Goal: Task Accomplishment & Management: Manage account settings

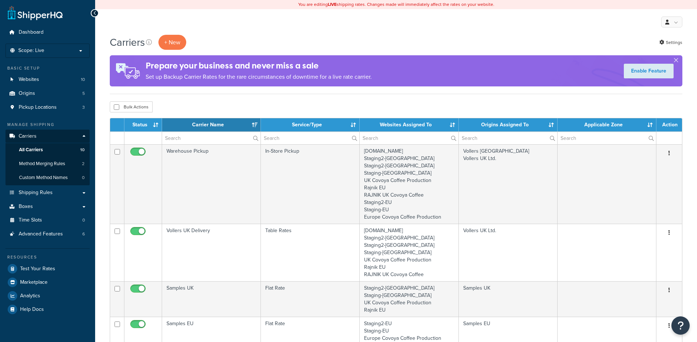
select select "15"
click at [47, 195] on span "Shipping Rules" at bounding box center [36, 193] width 34 height 6
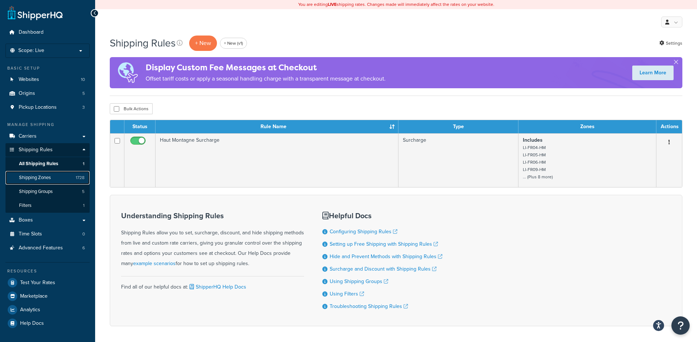
click at [61, 172] on link "Shipping Zones 1728" at bounding box center [47, 178] width 84 height 14
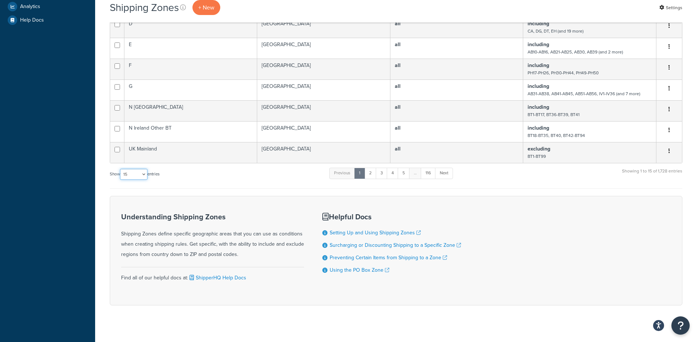
click at [142, 169] on select "10 15 25 50 100" at bounding box center [133, 174] width 27 height 11
select select "100"
click at [121, 180] on select "10 15 25 50 100" at bounding box center [133, 174] width 27 height 11
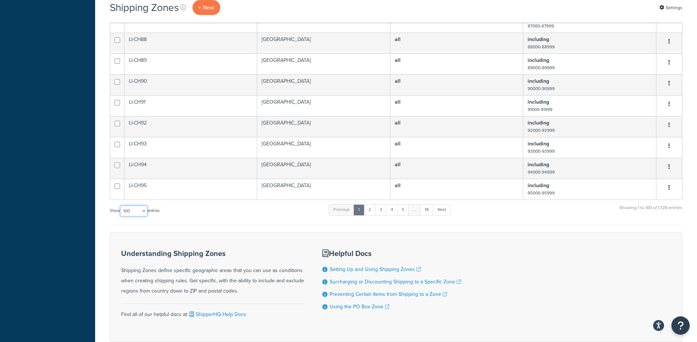
scroll to position [2077, 0]
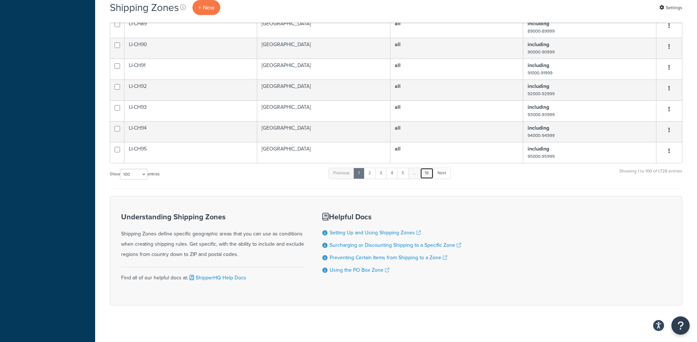
click at [428, 168] on link "18" at bounding box center [427, 173] width 14 height 11
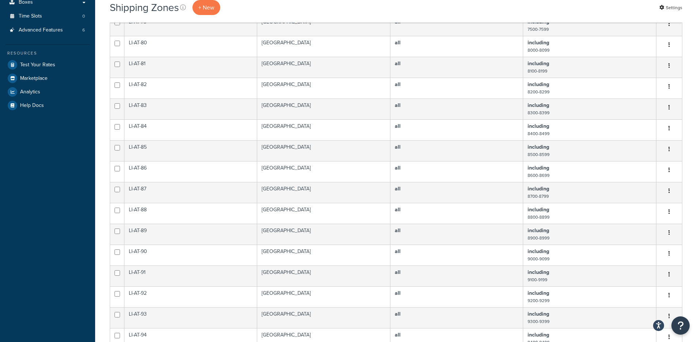
scroll to position [0, 0]
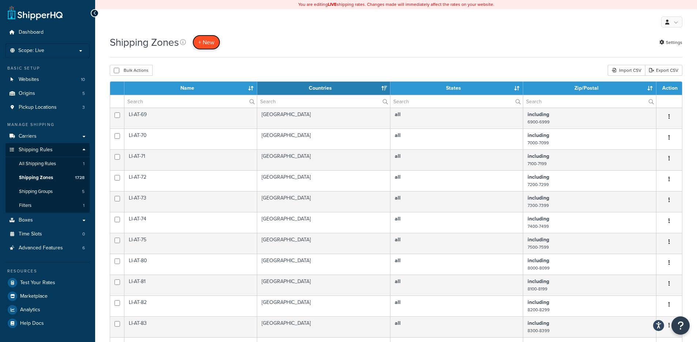
click at [200, 46] on span "+ New" at bounding box center [206, 42] width 16 height 8
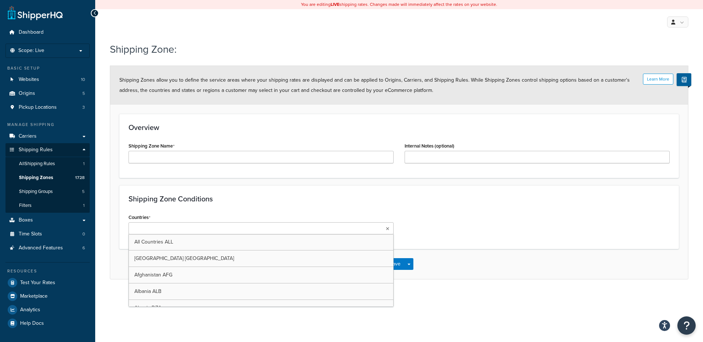
click at [180, 227] on li at bounding box center [163, 229] width 65 height 8
type input "neth"
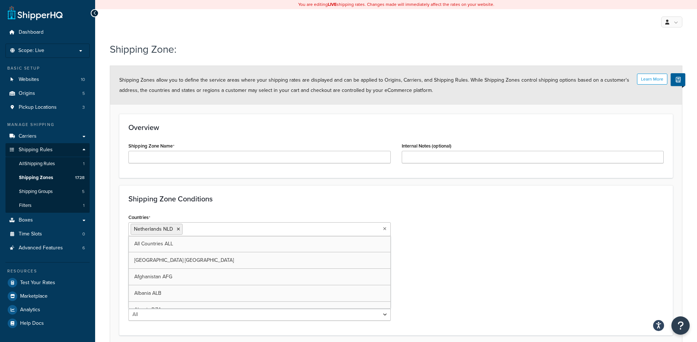
click at [206, 189] on div "Shipping Zone Conditions Countries Netherlands NLD All Countries ALL United Sta…" at bounding box center [396, 260] width 554 height 150
click at [179, 261] on select "All Including Excluding" at bounding box center [260, 258] width 263 height 12
select select "including"
click at [129, 252] on select "All Including Excluding" at bounding box center [260, 258] width 263 height 12
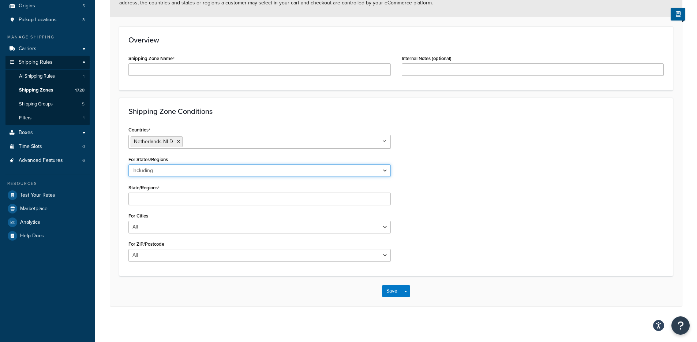
scroll to position [89, 0]
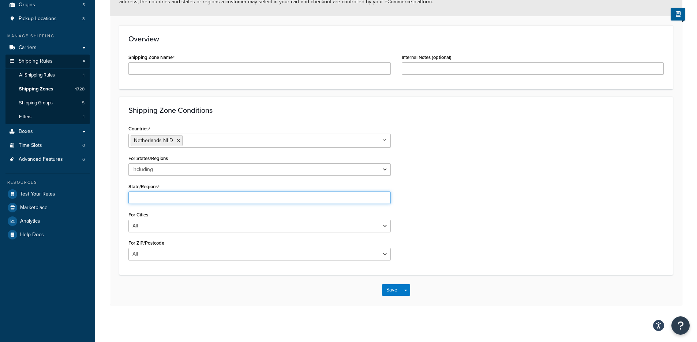
click at [170, 197] on input "State/Regions" at bounding box center [260, 197] width 263 height 12
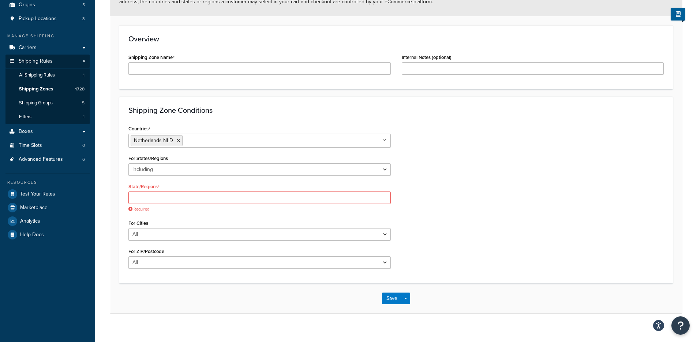
click at [114, 190] on form "Learn More Shipping Zones allow you to define the service areas where your ship…" at bounding box center [396, 145] width 572 height 336
click at [159, 194] on input "State/Regions" at bounding box center [260, 197] width 263 height 12
click at [521, 200] on div "Countries Netherlands NLD All Countries ALL United States USA Afghanistan AFG A…" at bounding box center [396, 198] width 547 height 150
click at [467, 196] on div "Countries Netherlands NLD All Countries ALL United States USA Afghanistan AFG A…" at bounding box center [396, 198] width 547 height 150
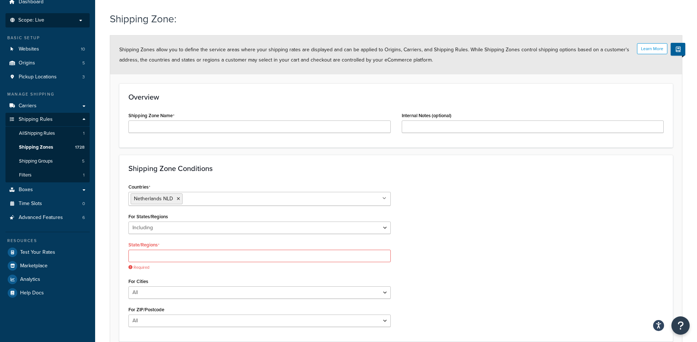
scroll to position [0, 0]
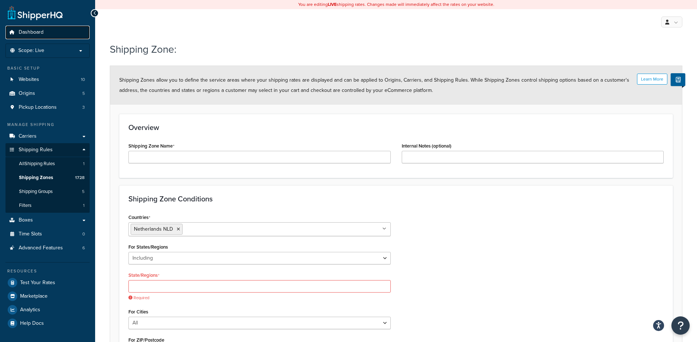
click at [50, 35] on link "Dashboard" at bounding box center [47, 33] width 84 height 14
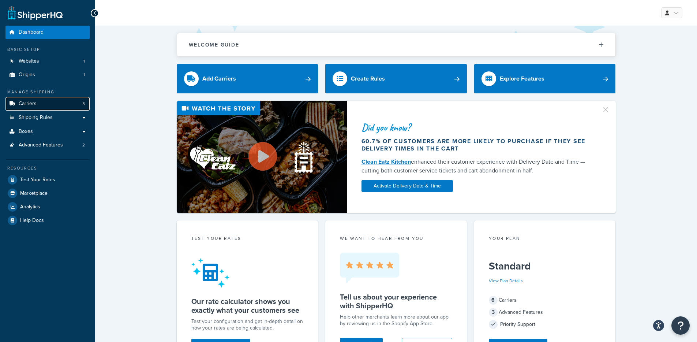
click at [50, 97] on link "Carriers 5" at bounding box center [47, 104] width 84 height 14
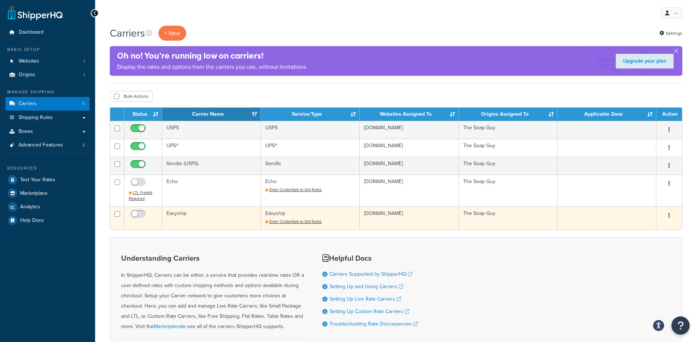
click at [196, 213] on td "Easyship" at bounding box center [211, 217] width 99 height 23
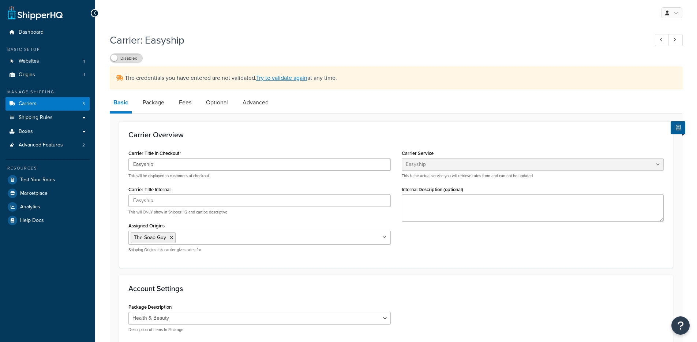
select select "easyship"
select select "health_beauty"
click at [287, 81] on link "Try to validate again" at bounding box center [281, 78] width 51 height 8
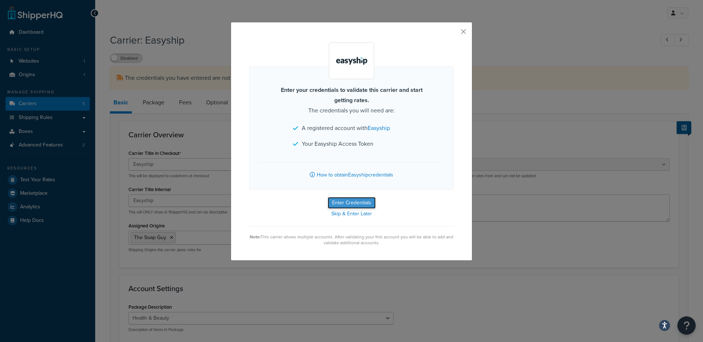
click at [334, 202] on button "Enter Credentials" at bounding box center [352, 203] width 48 height 12
select select "health_beauty"
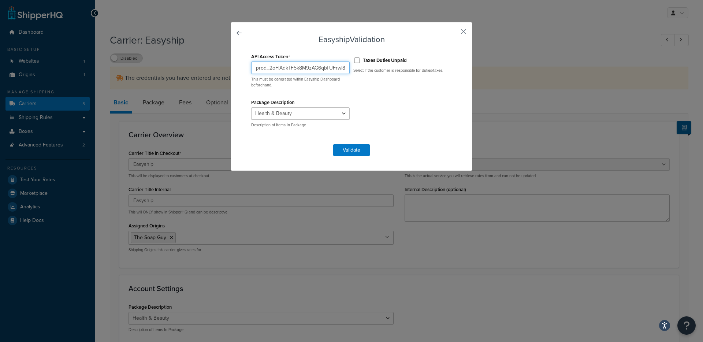
click at [285, 66] on input "prod_2oFlAdkTF5k8M9zAG6qbTUFrwI89uxR3FJqqEbQQw4M=" at bounding box center [300, 68] width 98 height 12
click at [351, 79] on div "Taxes Duties Unpaid Select if the customer is responsible for duties/taxes." at bounding box center [402, 69] width 102 height 37
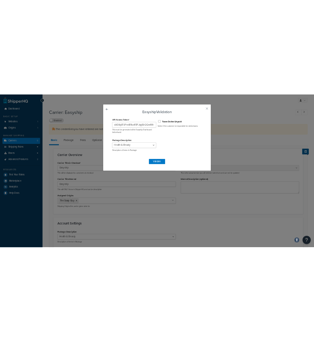
scroll to position [0, 0]
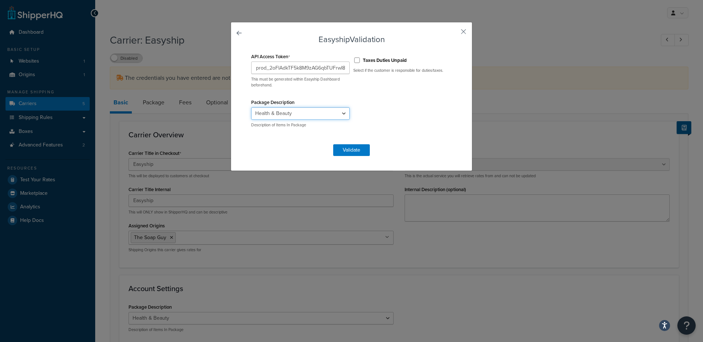
click at [317, 113] on select "Audio Video Bags & Luggages Books & Collectibles Cameras Computers & Laptops Do…" at bounding box center [300, 113] width 98 height 12
click at [251, 107] on select "Audio Video Bags & Luggages Books & Collectibles Cameras Computers & Laptops Do…" at bounding box center [300, 113] width 98 height 12
click at [378, 60] on label "Taxes Duties Unpaid" at bounding box center [385, 60] width 44 height 7
click at [361, 60] on input "Taxes Duties Unpaid" at bounding box center [356, 59] width 7 height 5
click at [378, 60] on label "Taxes Duties Unpaid" at bounding box center [385, 60] width 44 height 7
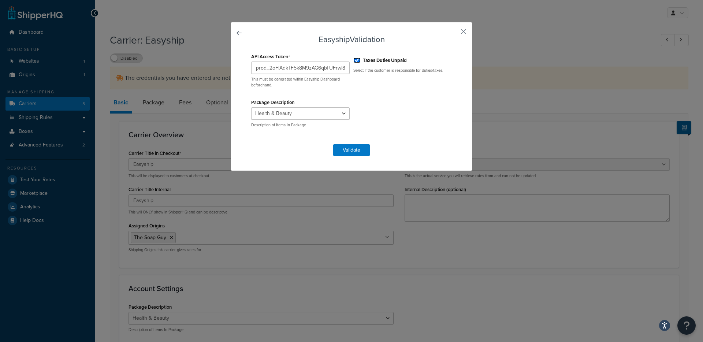
click at [361, 60] on input "Taxes Duties Unpaid" at bounding box center [356, 59] width 7 height 5
checkbox input "false"
click at [346, 148] on button "Validate" at bounding box center [351, 150] width 37 height 12
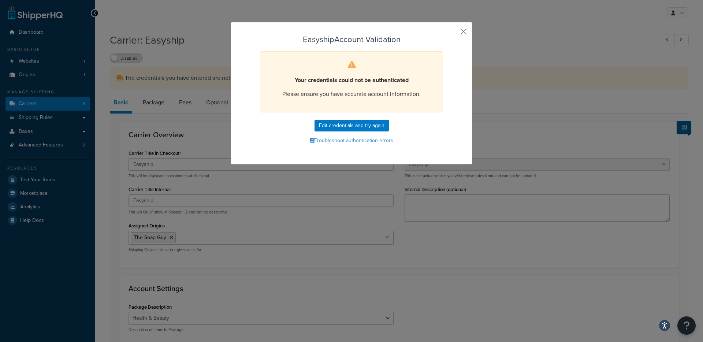
click at [376, 92] on p "Please ensure you have accurate account information." at bounding box center [351, 94] width 164 height 10
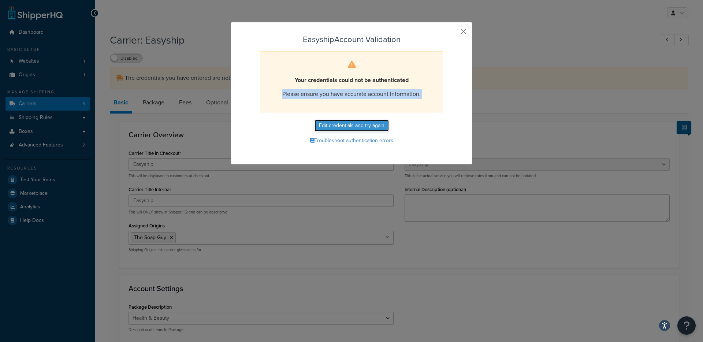
click at [375, 122] on button "Edit credentials and try again" at bounding box center [351, 126] width 74 height 12
select select "health_beauty"
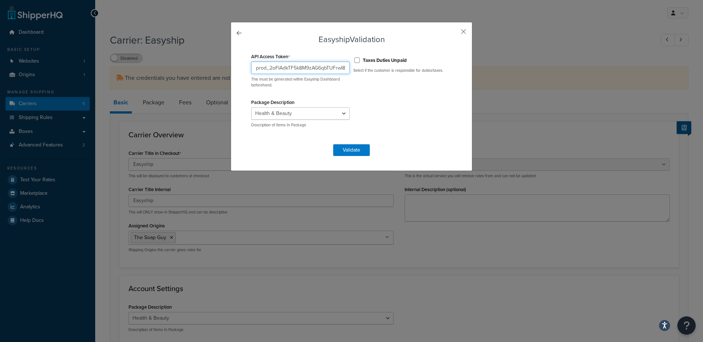
click at [280, 67] on input "prod_2oFlAdkTF5k8M9zAG6qbTUFrwI89uxR3FJqqEbQQw4M=" at bounding box center [300, 68] width 98 height 12
click at [286, 66] on input "prod_2oFlAdkTF5k8M9zAG6qbTUFrwI89uxR3FJqqEbQQw4M=" at bounding box center [300, 68] width 98 height 12
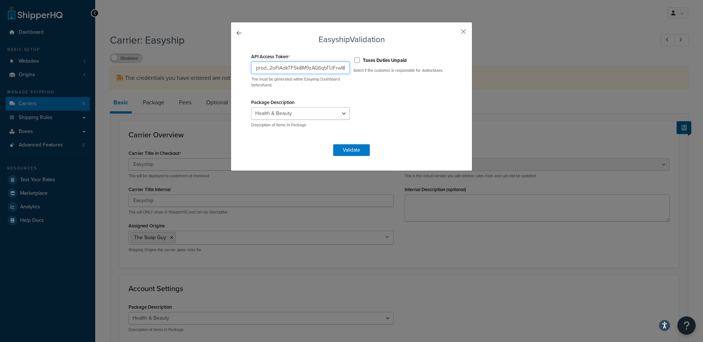
click at [286, 66] on input "prod_2oFlAdkTF5k8M9zAG6qbTUFrwI89uxR3FJqqEbQQw4M=" at bounding box center [300, 68] width 98 height 12
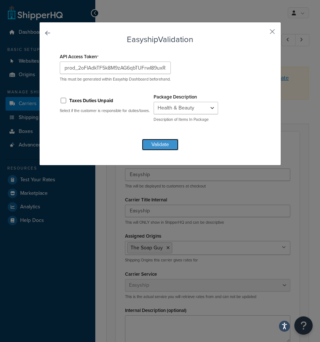
click at [156, 141] on button "Validate" at bounding box center [160, 145] width 37 height 12
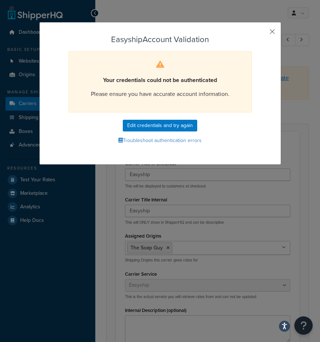
click at [262, 33] on button "button" at bounding box center [261, 34] width 2 height 2
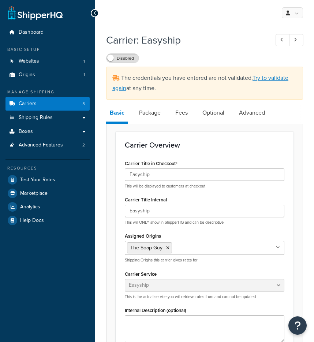
select select "easyship"
select select "health_beauty"
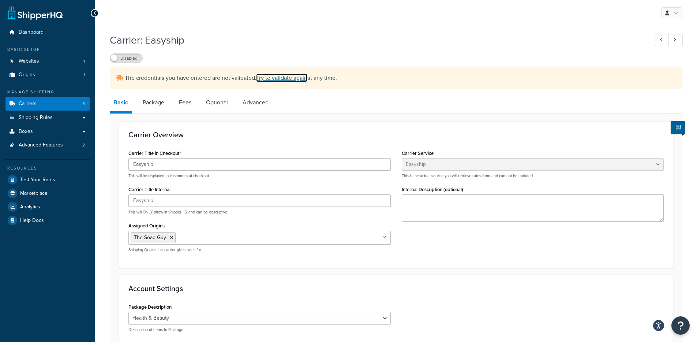
click at [271, 80] on link "Try to validate again" at bounding box center [281, 78] width 51 height 8
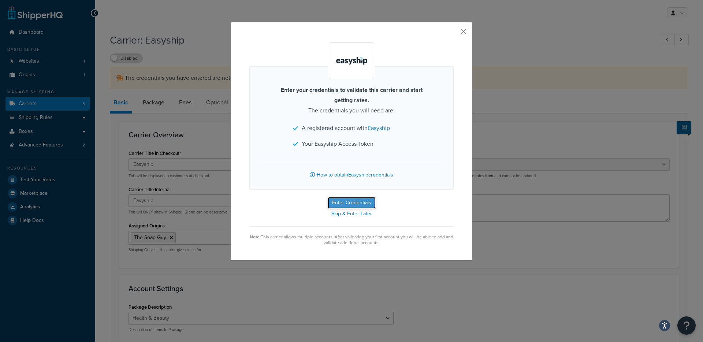
click at [314, 201] on button "Enter Credentials" at bounding box center [352, 203] width 48 height 12
select select "health_beauty"
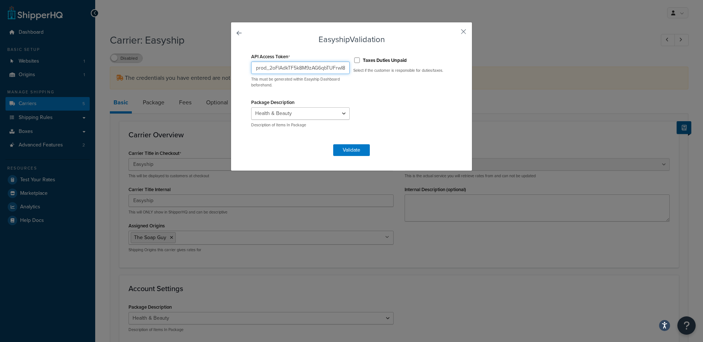
click at [314, 68] on input "prod_2oFlAdkTF5k8M9zAG6qbTUFrwI89uxR3FJqqEbQQw4M=" at bounding box center [300, 68] width 98 height 12
click at [287, 116] on select "Audio Video Bags & Luggages Books & Collectibles Cameras Computers & Laptops Do…" at bounding box center [300, 113] width 98 height 12
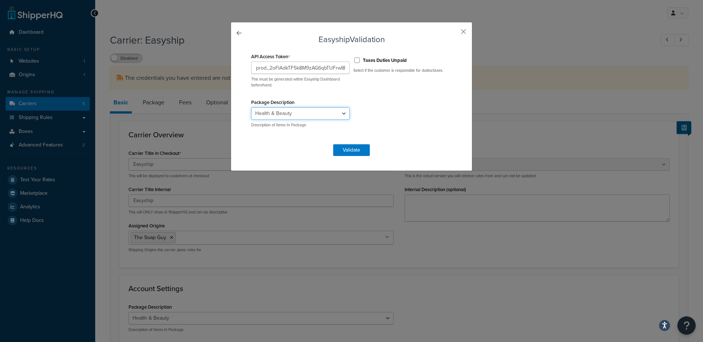
click at [287, 116] on select "Audio Video Bags & Luggages Books & Collectibles Cameras Computers & Laptops Do…" at bounding box center [300, 113] width 98 height 12
click at [314, 33] on button "button" at bounding box center [453, 34] width 2 height 2
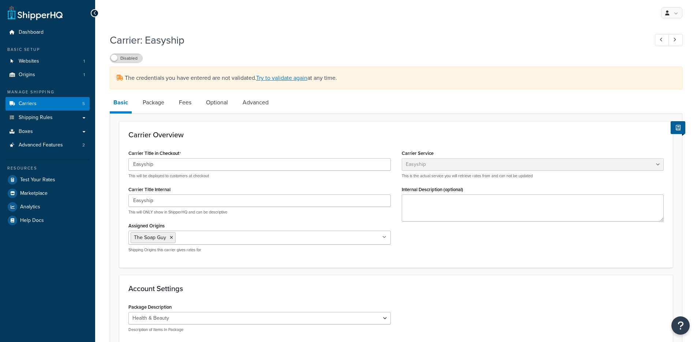
select select "easyship"
select select "health_beauty"
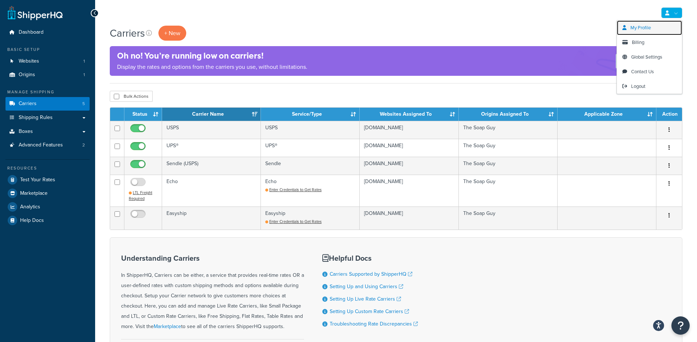
click at [663, 28] on link "My Profile" at bounding box center [649, 28] width 65 height 15
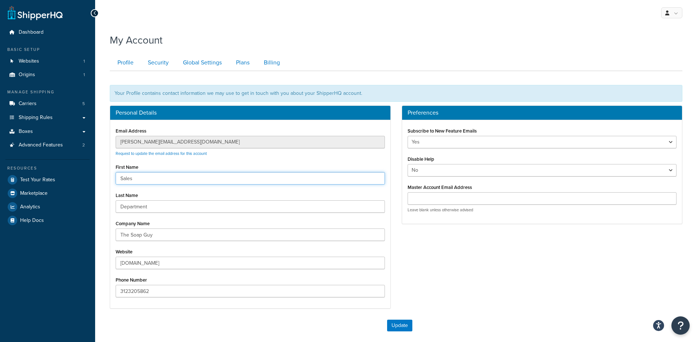
drag, startPoint x: 140, startPoint y: 178, endPoint x: 118, endPoint y: 181, distance: 22.6
click at [118, 181] on input "Sales" at bounding box center [250, 178] width 269 height 12
click at [160, 199] on div "Last Name Department" at bounding box center [250, 201] width 269 height 23
drag, startPoint x: 157, startPoint y: 206, endPoint x: 111, endPoint y: 208, distance: 46.2
click at [111, 208] on div "Email Address matthew@thesoapguy.com Request to update the email address for th…" at bounding box center [250, 214] width 280 height 188
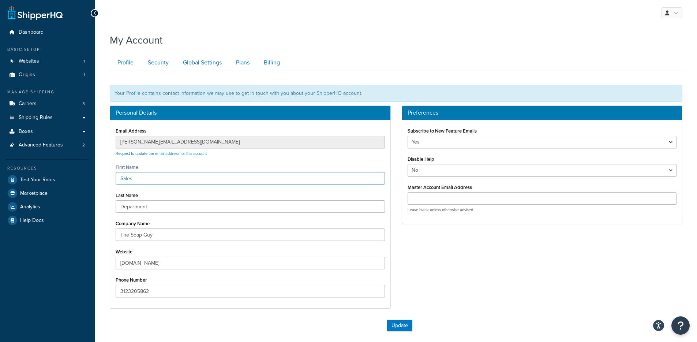
click at [178, 191] on div "Last Name Department" at bounding box center [250, 201] width 269 height 23
click at [44, 106] on link "Carriers 5" at bounding box center [47, 104] width 84 height 14
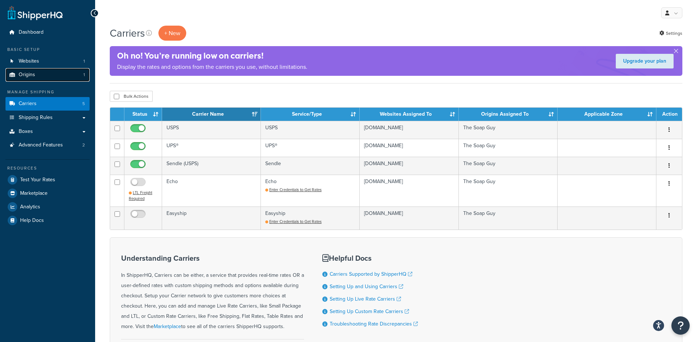
click at [68, 68] on link "Origins 1" at bounding box center [47, 75] width 84 height 14
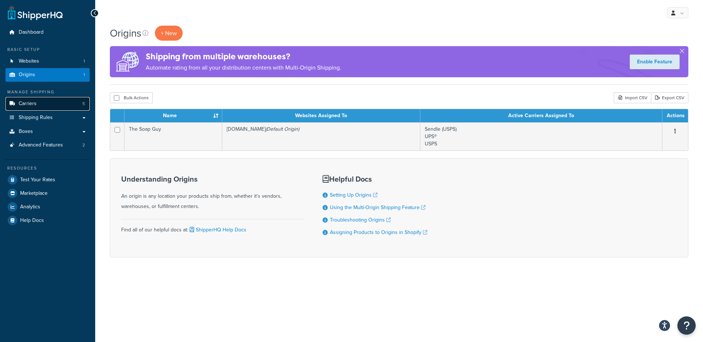
click at [49, 103] on link "Carriers 5" at bounding box center [47, 104] width 84 height 14
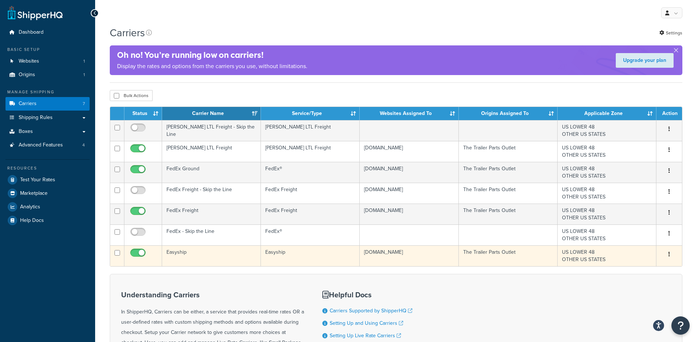
click at [231, 257] on td "Easyship" at bounding box center [211, 255] width 99 height 21
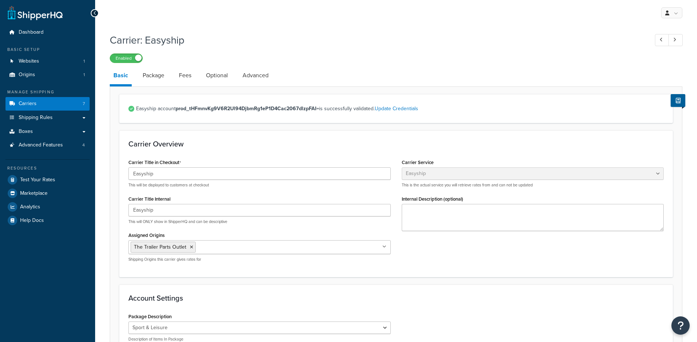
select select "easyship"
select select "sport_leisure"
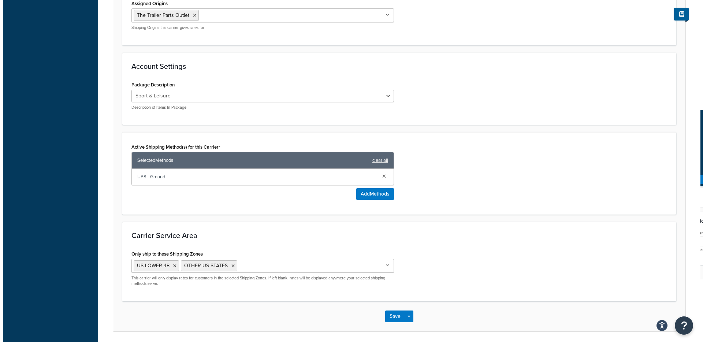
scroll to position [235, 0]
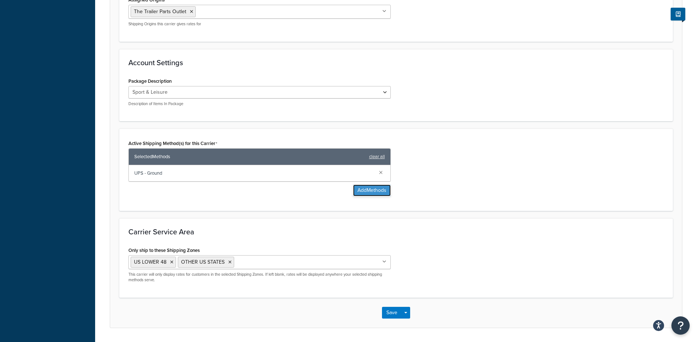
click at [363, 190] on button "Add Methods" at bounding box center [372, 191] width 38 height 12
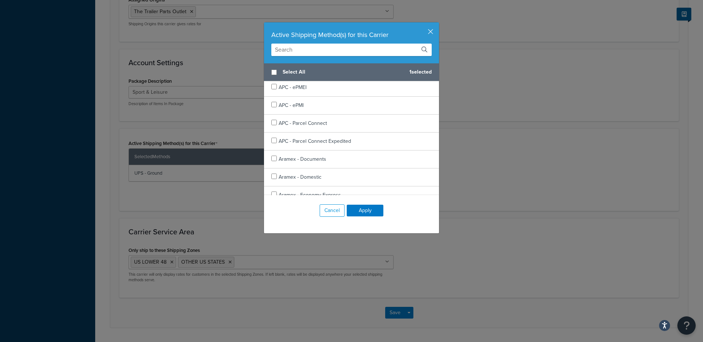
scroll to position [0, 0]
click at [437, 24] on button "button" at bounding box center [438, 23] width 2 height 2
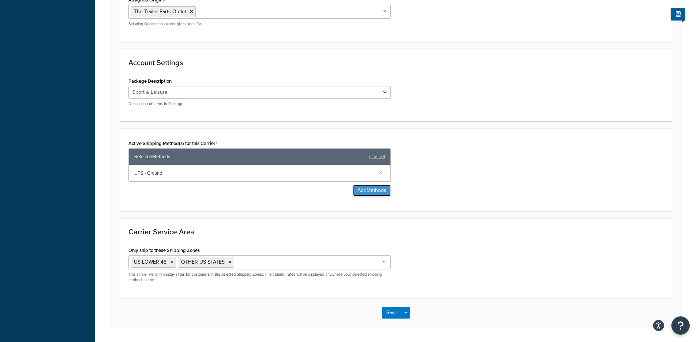
click at [372, 194] on button "Add Methods" at bounding box center [372, 191] width 38 height 12
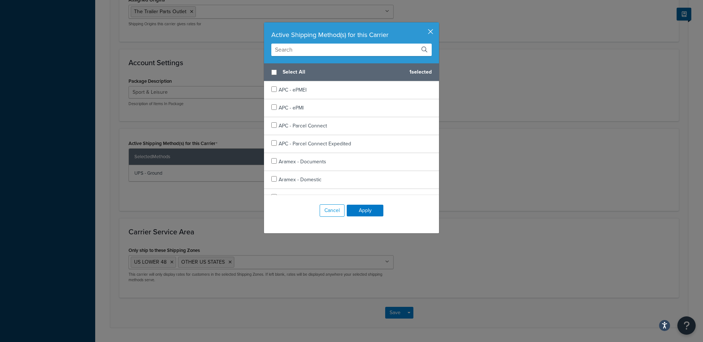
click at [437, 24] on button "button" at bounding box center [438, 23] width 2 height 2
